Goal: Understand process/instructions

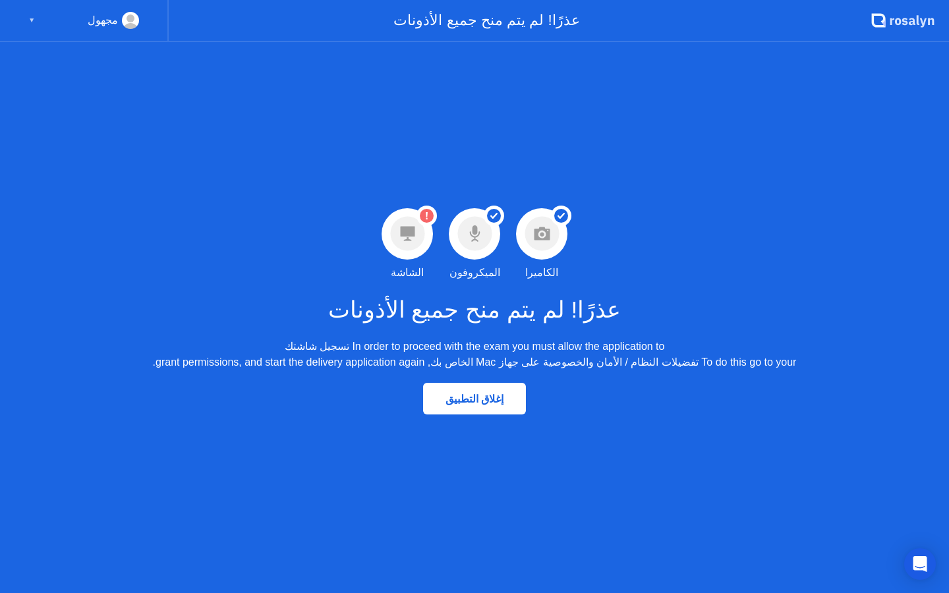
click at [30, 22] on div "▼" at bounding box center [31, 20] width 7 height 17
click at [34, 22] on div "▼" at bounding box center [31, 20] width 7 height 17
click at [117, 27] on div "مجهول" at bounding box center [103, 20] width 30 height 17
click at [116, 26] on div "مجهول" at bounding box center [103, 20] width 30 height 17
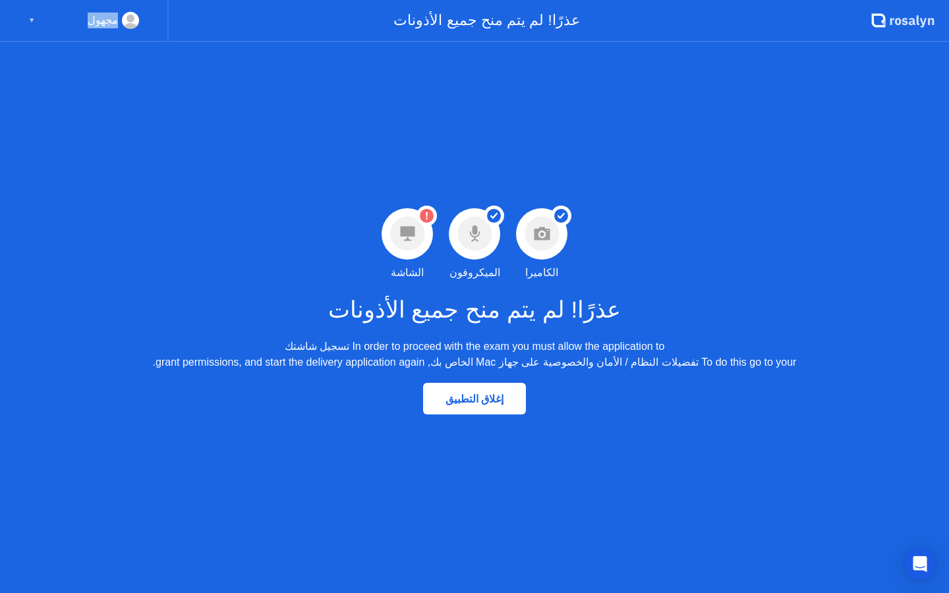
click at [116, 26] on div "مجهول" at bounding box center [103, 20] width 30 height 17
click at [117, 26] on div "مجهول" at bounding box center [103, 20] width 30 height 17
drag, startPoint x: 349, startPoint y: 280, endPoint x: 272, endPoint y: 166, distance: 137.6
click at [315, 256] on div "نجاح تم منح إذن الكاميرا الكاميرا نجاح تم منح إذن الميكروفون الميكروفون تحذير ل…" at bounding box center [474, 317] width 949 height 551
click at [776, 322] on div "عذرًا! لم يتم منح جميع الأذونات In order to proceed with the exam you must allo…" at bounding box center [475, 326] width 644 height 90
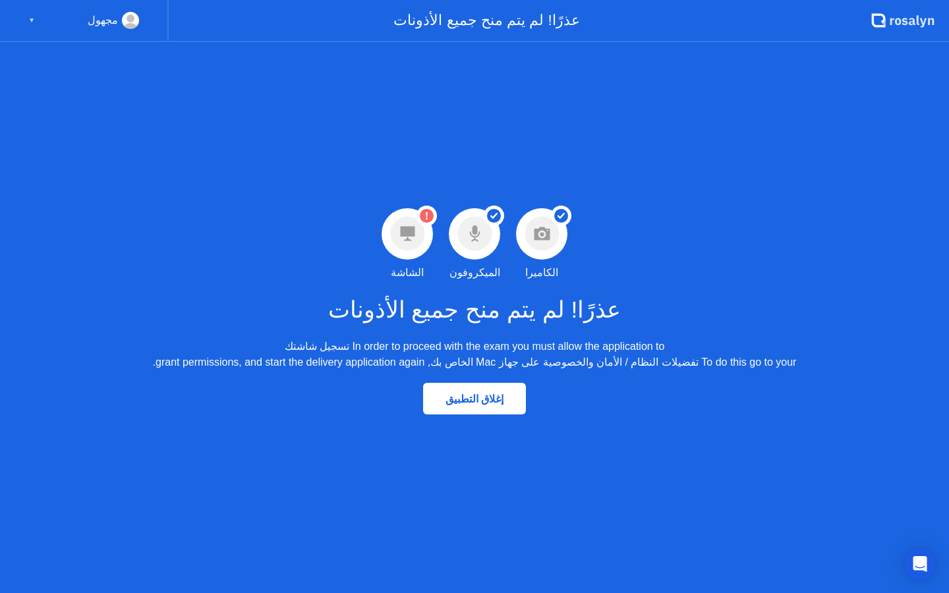
click at [776, 322] on div "عذرًا! لم يتم منح جميع الأذونات In order to proceed with the exam you must allo…" at bounding box center [475, 326] width 644 height 90
drag, startPoint x: 769, startPoint y: 323, endPoint x: 739, endPoint y: 307, distance: 34.5
click at [758, 318] on div "عذرًا! لم يتم منح جميع الأذونات In order to proceed with the exam you must allo…" at bounding box center [475, 326] width 644 height 90
click at [465, 401] on div "إغلاق التطبيق" at bounding box center [474, 399] width 95 height 13
